Goal: Find specific page/section: Find specific page/section

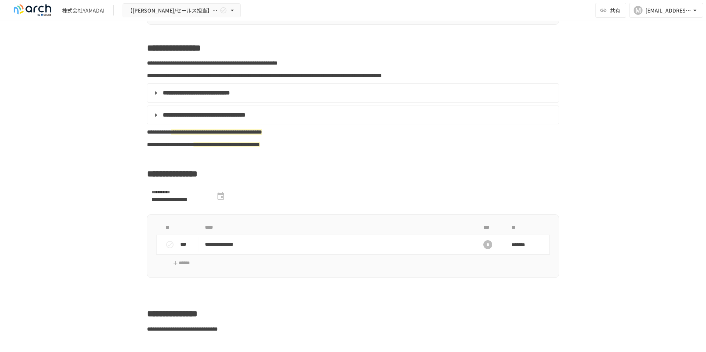
scroll to position [333, 0]
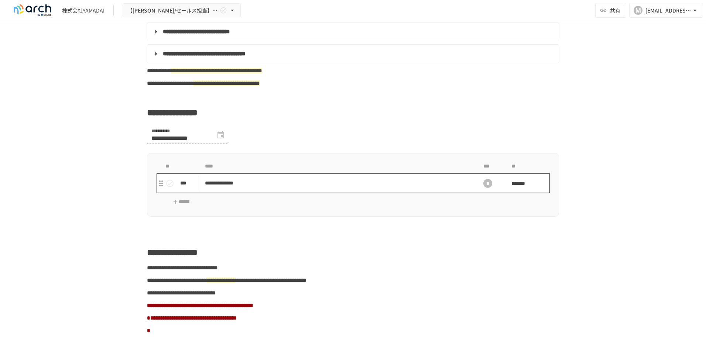
click at [246, 188] on p "**********" at bounding box center [337, 183] width 265 height 9
